Goal: Find specific page/section: Find specific page/section

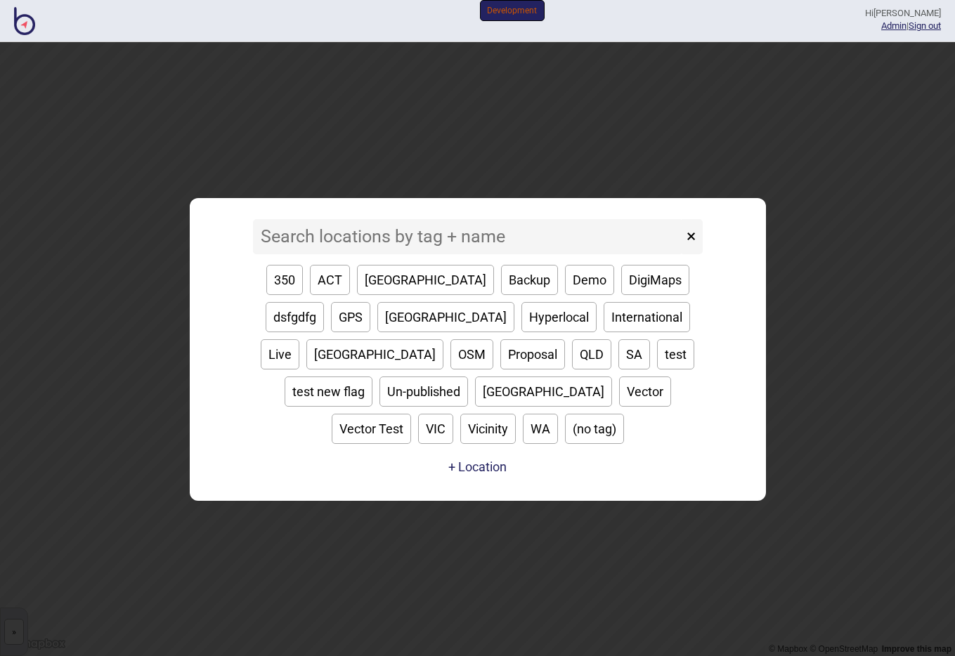
click at [479, 252] on input at bounding box center [468, 236] width 430 height 35
click at [633, 247] on input at bounding box center [468, 236] width 430 height 35
click at [448, 250] on input at bounding box center [468, 236] width 430 height 35
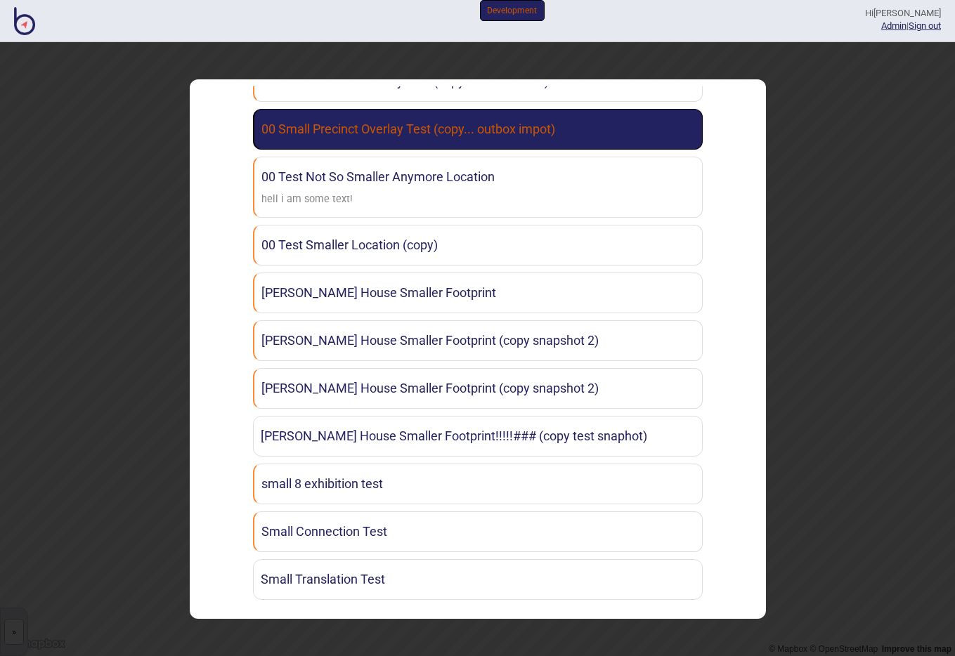
scroll to position [307, 0]
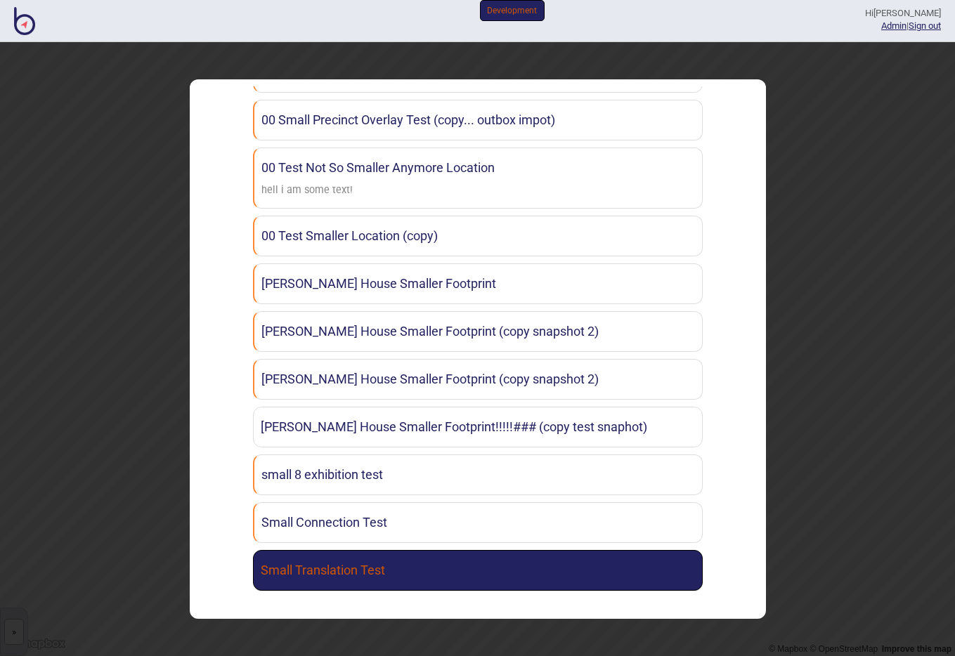
type input "small"
click at [371, 556] on link "Small Translation Test" at bounding box center [478, 570] width 450 height 41
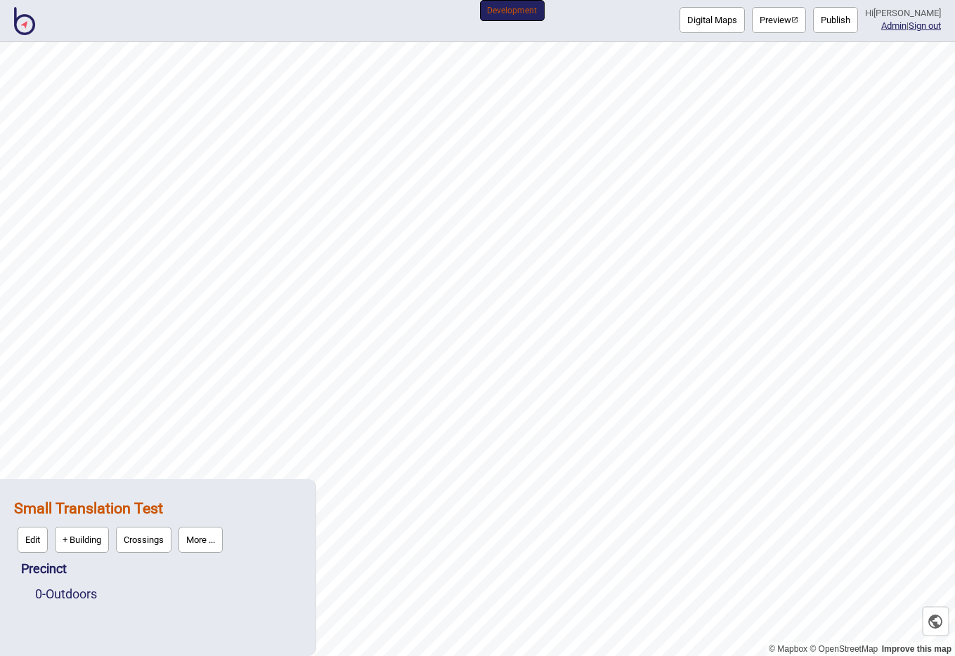
click at [784, 30] on button "Preview" at bounding box center [779, 20] width 54 height 26
